Goal: Information Seeking & Learning: Check status

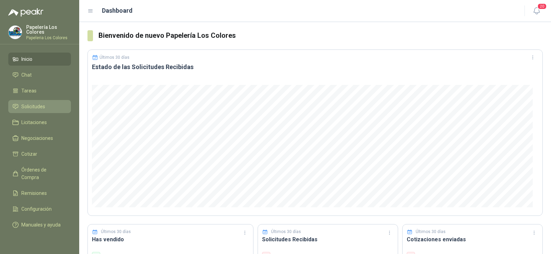
click at [35, 107] on span "Solicitudes" at bounding box center [33, 107] width 24 height 8
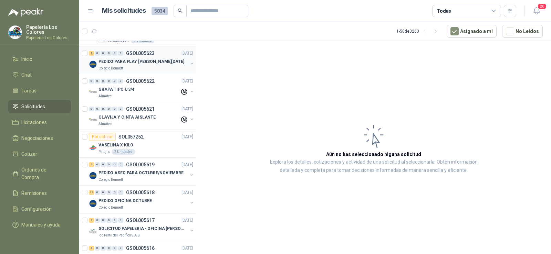
scroll to position [172, 0]
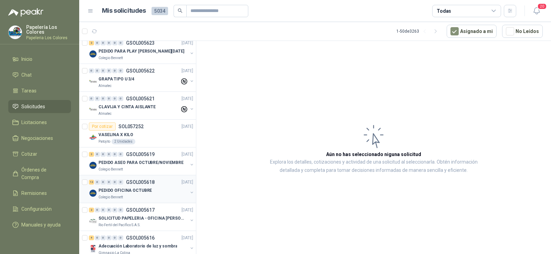
click at [137, 190] on p "PEDIDO OFICINA OCTUBRE" at bounding box center [124, 191] width 53 height 7
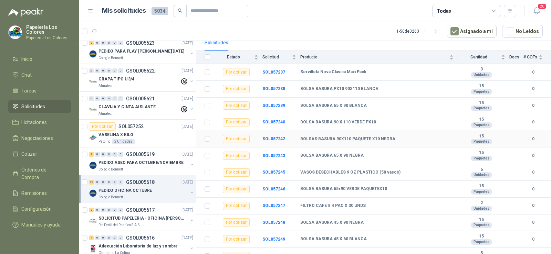
scroll to position [94, 0]
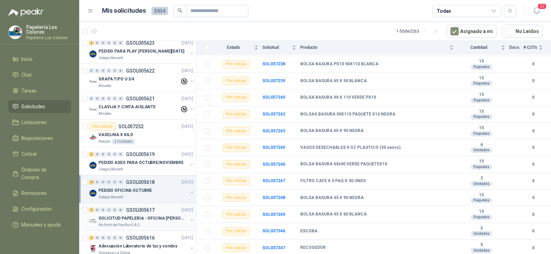
click at [145, 219] on p "SOLICITUD PAPELERIA - OFICINA [PERSON_NAME]" at bounding box center [141, 218] width 86 height 7
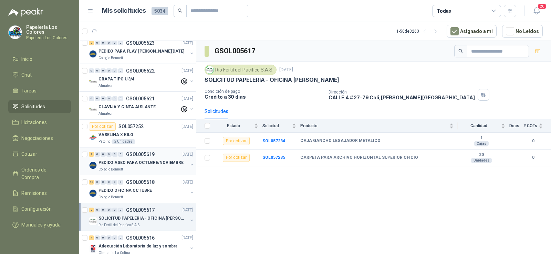
click at [135, 156] on p "GSOL005619" at bounding box center [140, 154] width 29 height 5
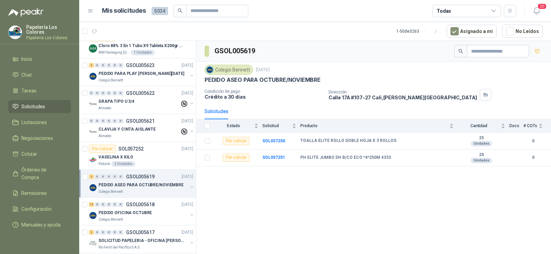
scroll to position [138, 0]
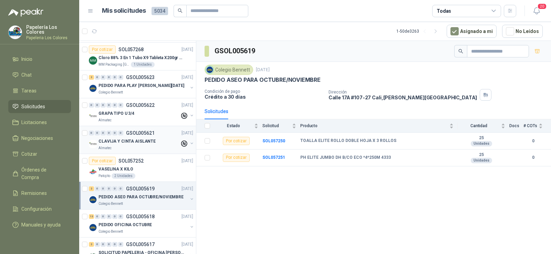
click at [132, 145] on p "CLAVIJA Y CINTA AISLANTE" at bounding box center [126, 141] width 57 height 7
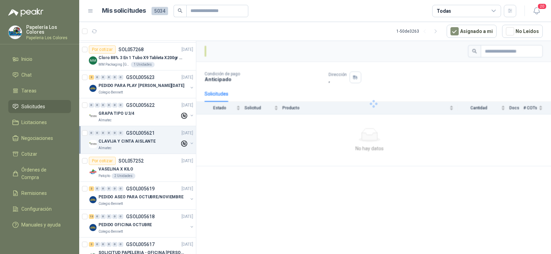
scroll to position [103, 0]
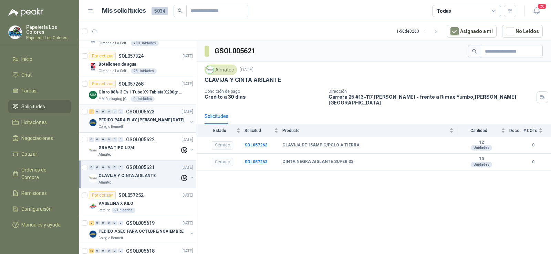
click at [122, 131] on div "2 0 0 0 0 0 GSOL005623 [DATE] PEDIDO PARA PLAY [PERSON_NAME][DATE] Colegio [PER…" at bounding box center [137, 119] width 117 height 28
click at [118, 127] on p "Colegio Bennett" at bounding box center [110, 127] width 24 height 6
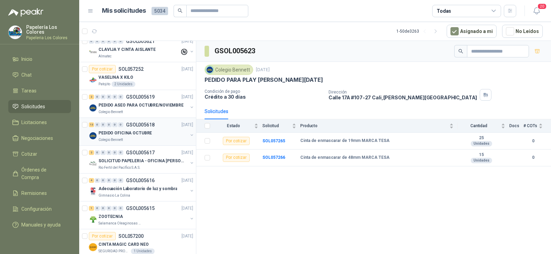
scroll to position [241, 0]
